Goal: Transaction & Acquisition: Purchase product/service

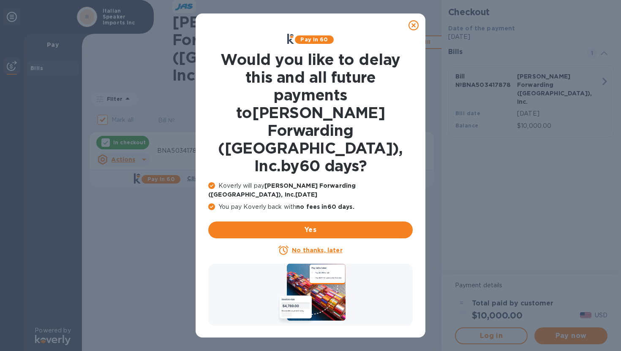
click at [414, 26] on icon at bounding box center [414, 25] width 10 height 10
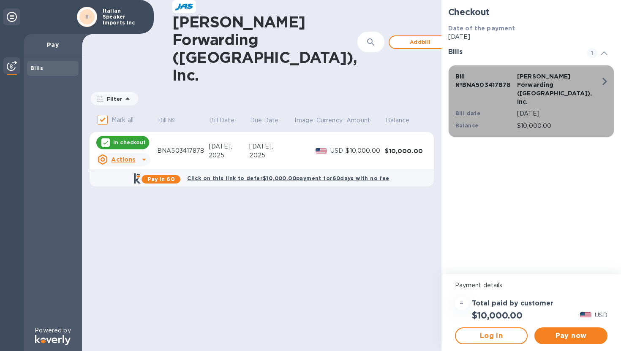
click at [481, 120] on div "Balance" at bounding box center [485, 126] width 62 height 12
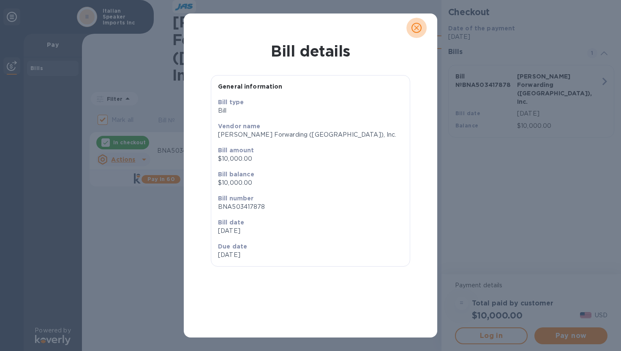
click at [416, 31] on icon "close" at bounding box center [416, 28] width 8 height 8
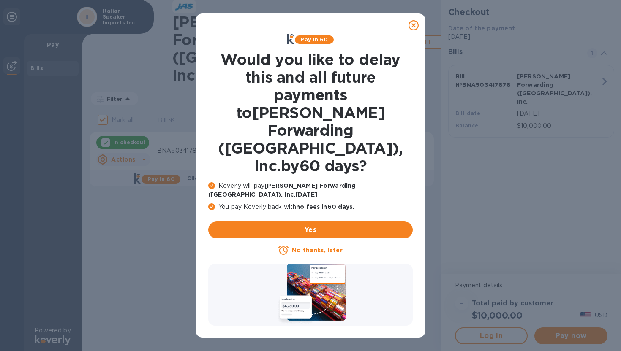
click at [313, 247] on u "No thanks, later" at bounding box center [317, 250] width 50 height 7
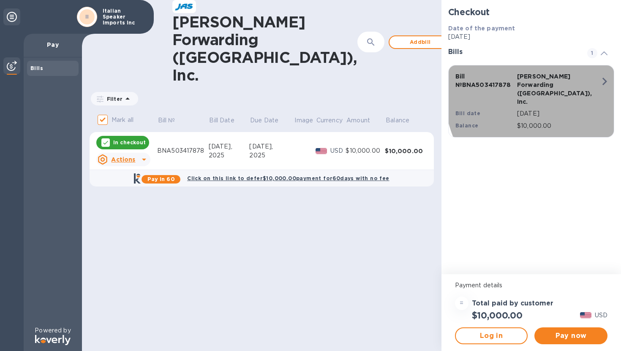
click at [602, 81] on icon "button" at bounding box center [604, 81] width 15 height 15
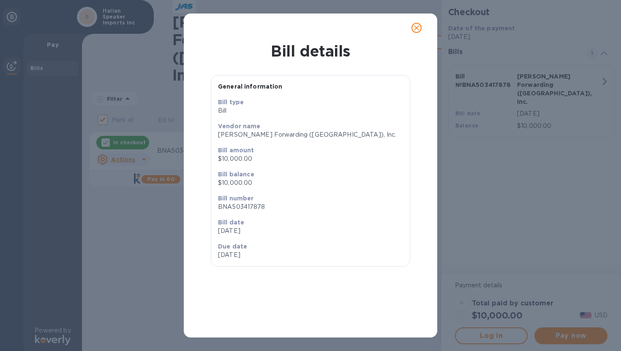
click at [248, 206] on p "BNA503417878" at bounding box center [310, 207] width 185 height 9
copy p "BNA503417878"
click at [266, 134] on p "[PERSON_NAME] Forwarding ([GEOGRAPHIC_DATA]), Inc." at bounding box center [310, 135] width 185 height 9
click at [417, 26] on icon "close" at bounding box center [416, 28] width 8 height 8
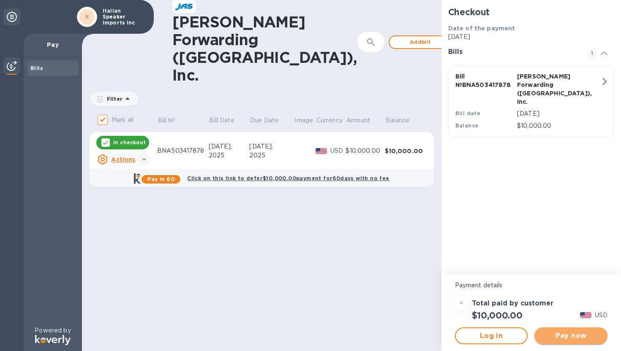
click at [556, 338] on span "Pay now" at bounding box center [571, 336] width 60 height 10
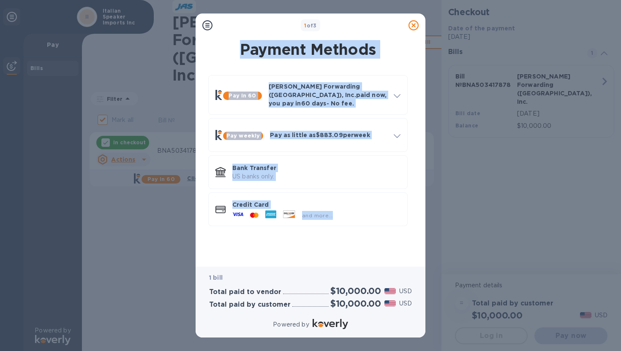
drag, startPoint x: 414, startPoint y: 28, endPoint x: 337, endPoint y: 230, distance: 216.5
click at [337, 231] on div "1 of 3 Payment Methods Pay in 60 JAS Forwarding (USA), Inc. paid now, you pay i…" at bounding box center [311, 176] width 230 height 324
click at [337, 230] on div "Pay in 60 JAS Forwarding (USA), Inc. paid now, you pay in 60 days - No fee. App…" at bounding box center [308, 163] width 216 height 190
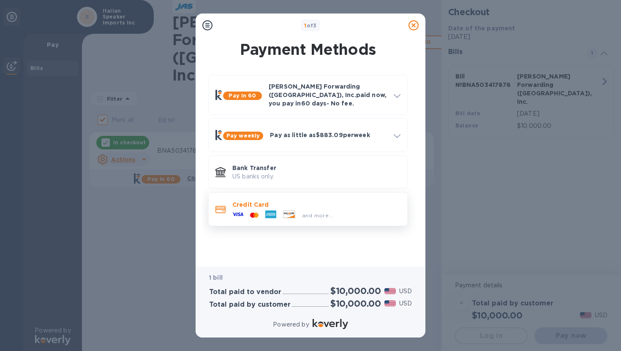
click at [335, 201] on p "Credit Card" at bounding box center [316, 205] width 168 height 8
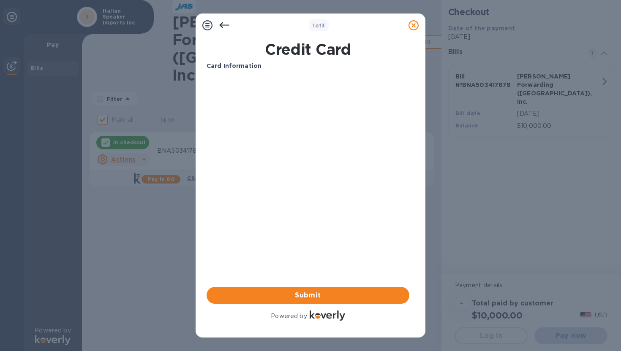
click at [221, 24] on icon at bounding box center [224, 25] width 10 height 6
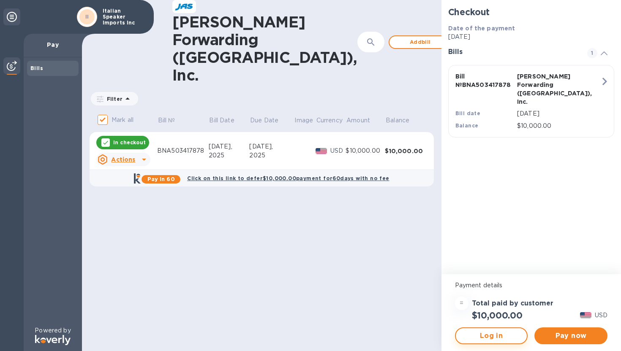
click at [489, 338] on span "Log in" at bounding box center [492, 336] width 58 height 10
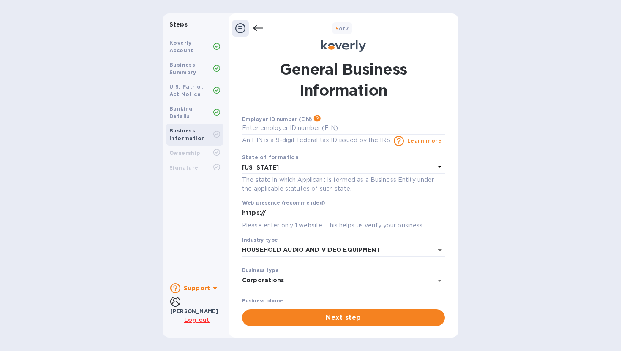
click at [249, 27] on div at bounding box center [247, 28] width 31 height 17
click at [251, 27] on div at bounding box center [247, 28] width 31 height 17
click at [240, 27] on icon at bounding box center [240, 28] width 10 height 10
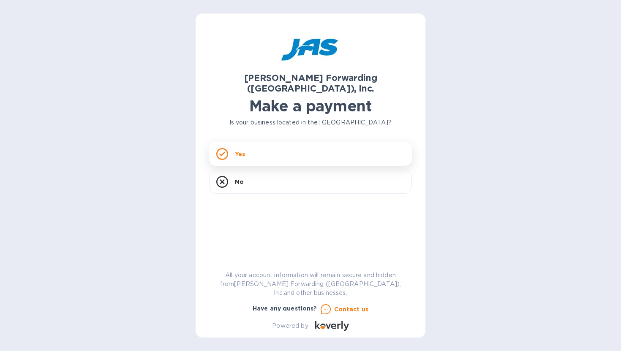
click at [270, 143] on div "Yes" at bounding box center [310, 154] width 203 height 24
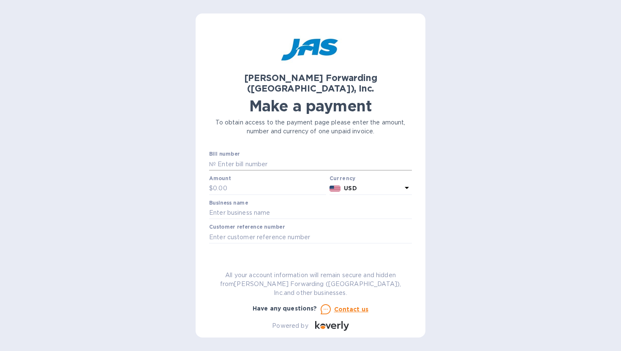
click at [240, 158] on input "text" at bounding box center [314, 164] width 196 height 13
type input "BNA503417878"
click at [249, 183] on input "text" at bounding box center [269, 189] width 113 height 13
click at [232, 183] on input "text" at bounding box center [269, 189] width 113 height 13
type input "10,000"
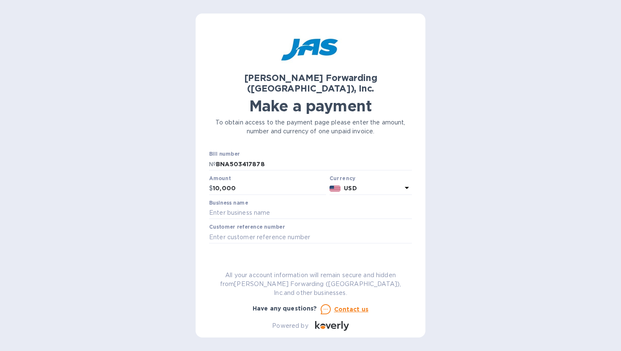
click at [234, 201] on label "Business name" at bounding box center [228, 203] width 39 height 5
click at [234, 207] on input "text" at bounding box center [310, 213] width 203 height 13
type input "Italian Speaker Imports Inc"
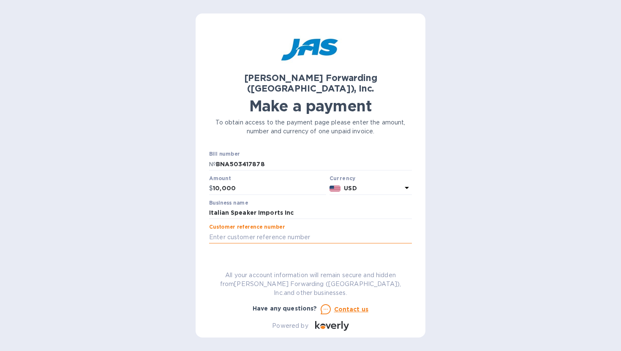
click at [277, 231] on input "text" at bounding box center [310, 237] width 203 height 13
type input "ITASPEAXC - 743/2025"
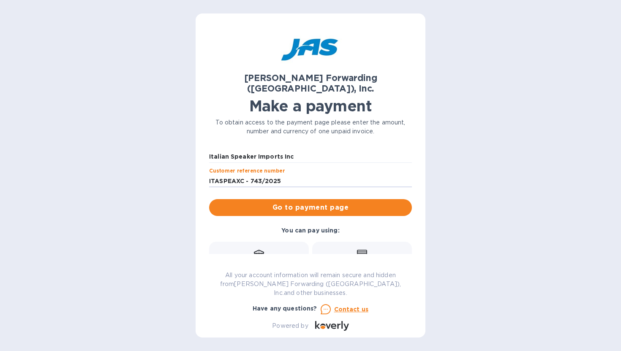
scroll to position [98, 0]
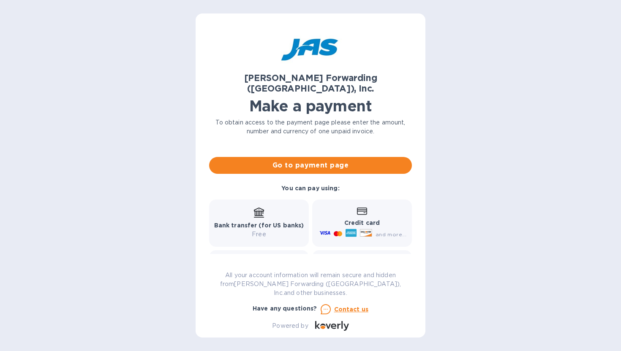
click at [260, 222] on b "Bank transfer (for US banks)" at bounding box center [259, 225] width 90 height 7
click at [259, 229] on div "Bank transfer (for US banks) Free" at bounding box center [259, 223] width 100 height 47
click at [378, 228] on div "and more..." at bounding box center [364, 235] width 92 height 14
click at [387, 232] on span "and more..." at bounding box center [391, 235] width 31 height 6
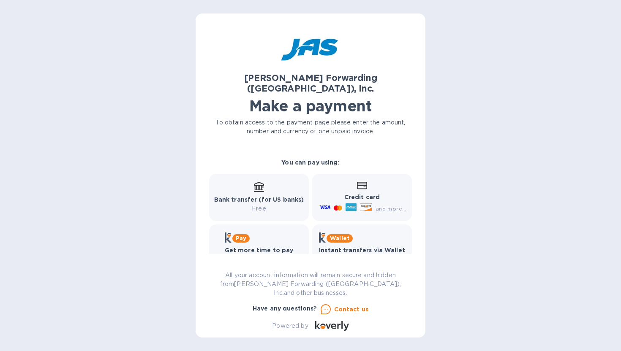
scroll to position [127, 0]
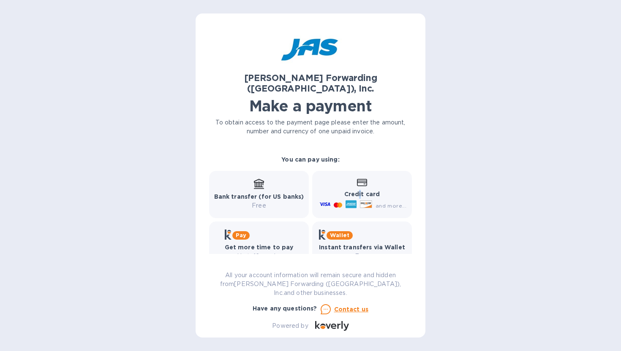
click at [357, 191] on b "Credit card" at bounding box center [361, 194] width 35 height 7
click at [358, 252] on div "Wallet Instant transfers via Wallet Free" at bounding box center [362, 245] width 100 height 47
click at [278, 244] on b "Get more time to pay" at bounding box center [259, 247] width 69 height 7
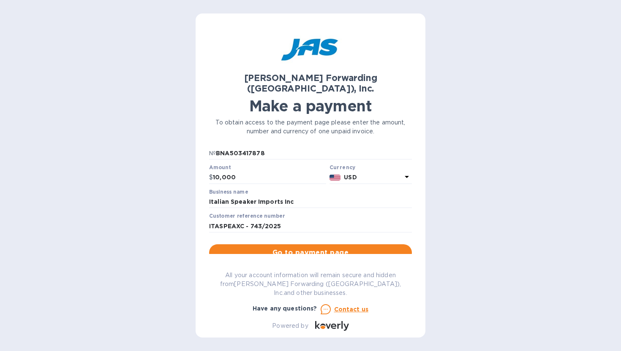
scroll to position [0, 0]
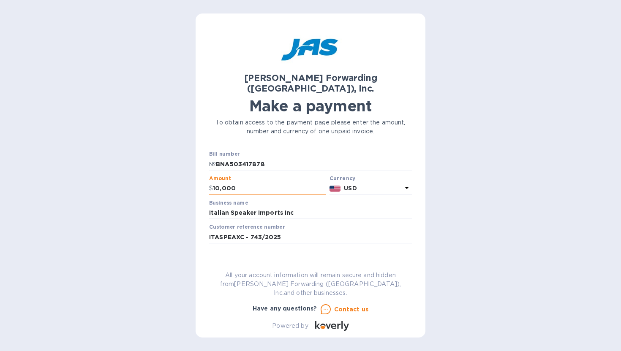
click at [256, 183] on input "10,000" at bounding box center [269, 189] width 113 height 13
click at [280, 158] on input "BNA503417878" at bounding box center [314, 164] width 196 height 13
click at [503, 203] on div "JAS Forwarding (USA), Inc. Make a payment To obtain access to the payment page …" at bounding box center [310, 175] width 621 height 351
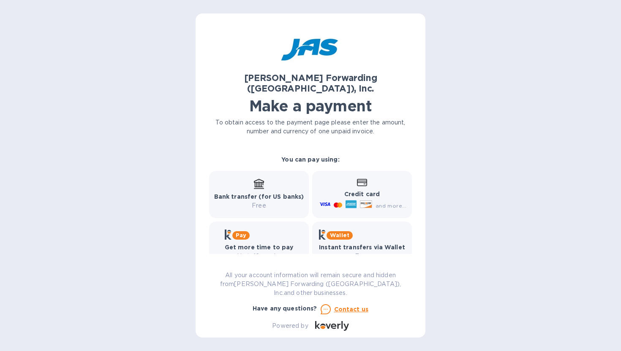
click at [273, 230] on div "Pay" at bounding box center [259, 235] width 69 height 10
click at [260, 202] on p "Free" at bounding box center [259, 206] width 90 height 9
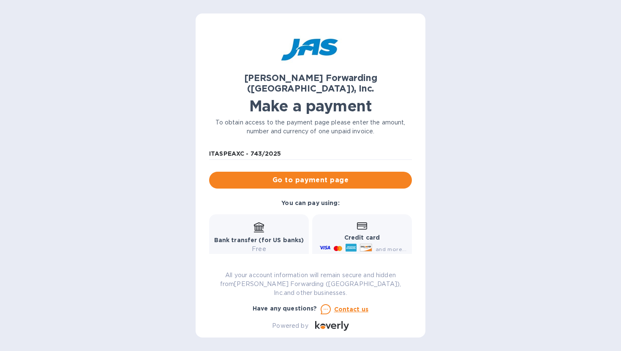
scroll to position [83, 0]
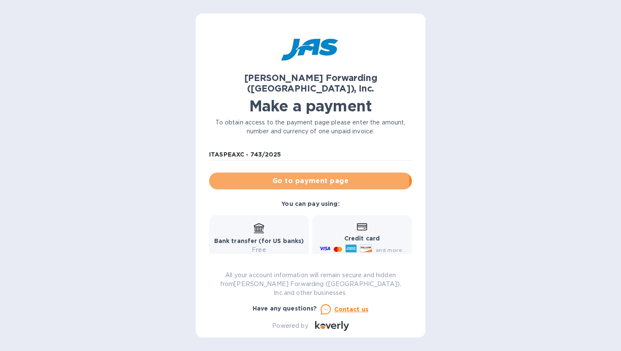
drag, startPoint x: 294, startPoint y: 172, endPoint x: 309, endPoint y: 242, distance: 71.8
click at [309, 242] on div "Bill number № BNA503417878 Amount $ 10,000 Currency USD Business name Italian S…" at bounding box center [310, 190] width 213 height 255
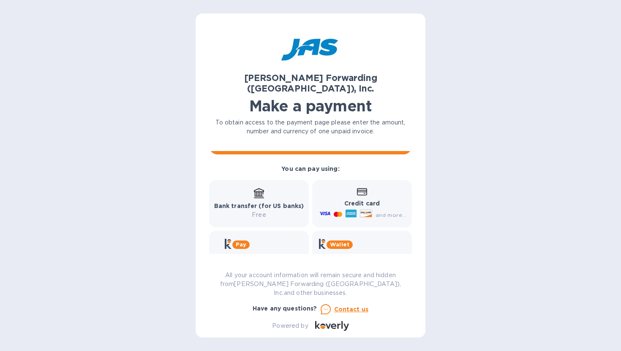
scroll to position [127, 0]
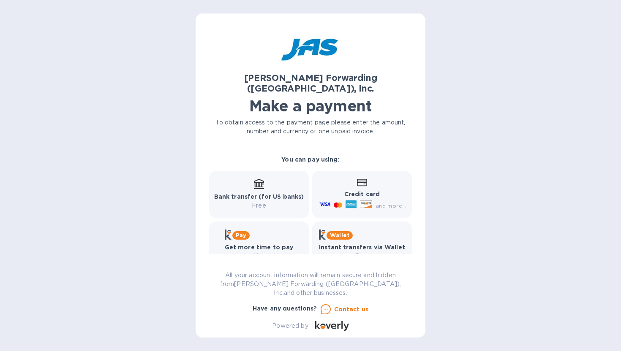
click at [276, 252] on p "Up to 12 weeks" at bounding box center [259, 256] width 69 height 9
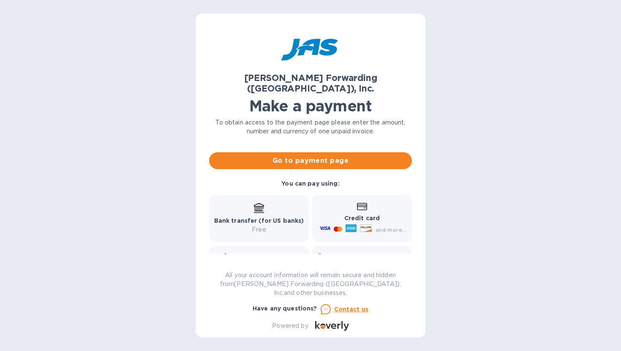
scroll to position [103, 0]
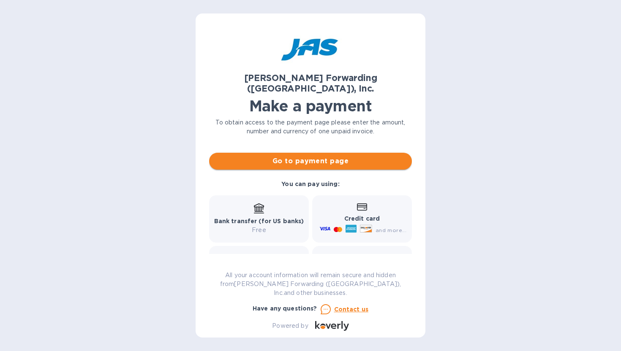
click at [300, 156] on span "Go to payment page" at bounding box center [310, 161] width 189 height 10
